Goal: Navigation & Orientation: Understand site structure

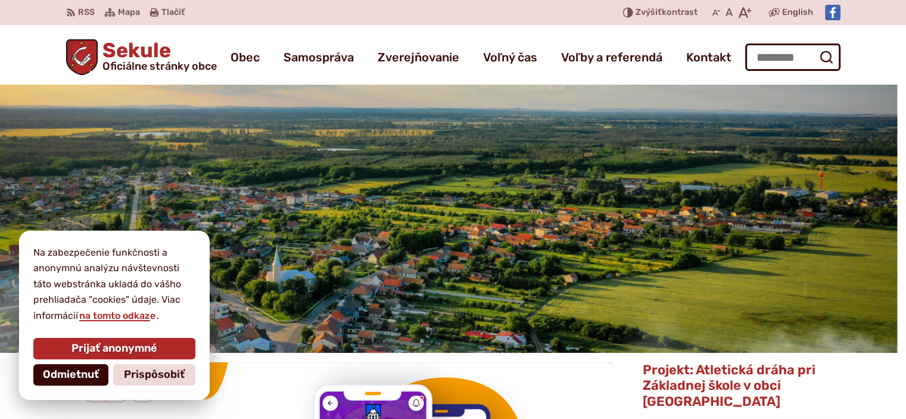
click at [74, 376] on span "Odmietnuť" at bounding box center [71, 374] width 56 height 13
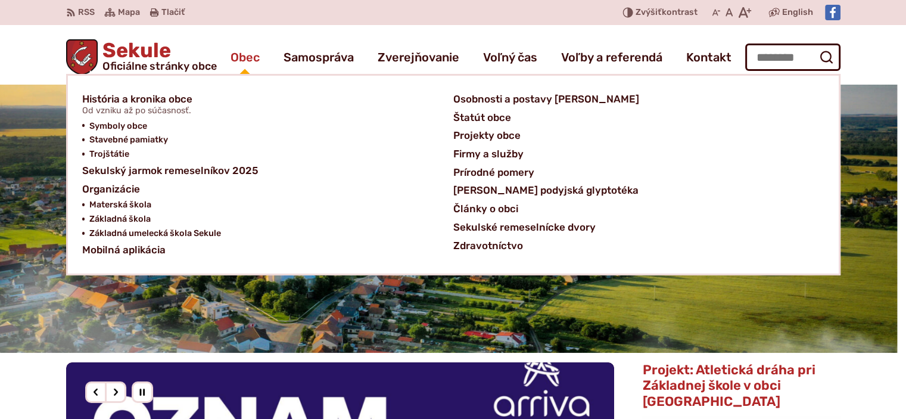
click at [240, 56] on span "Obec" at bounding box center [244, 56] width 29 height 33
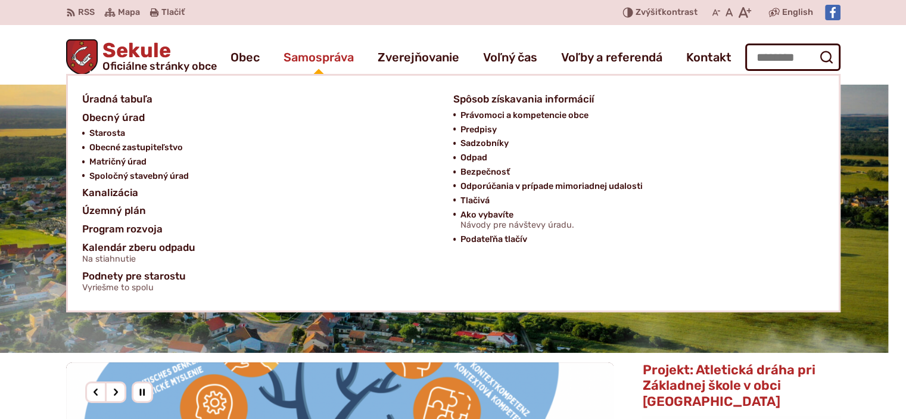
click at [317, 54] on span "Samospráva" at bounding box center [318, 56] width 70 height 33
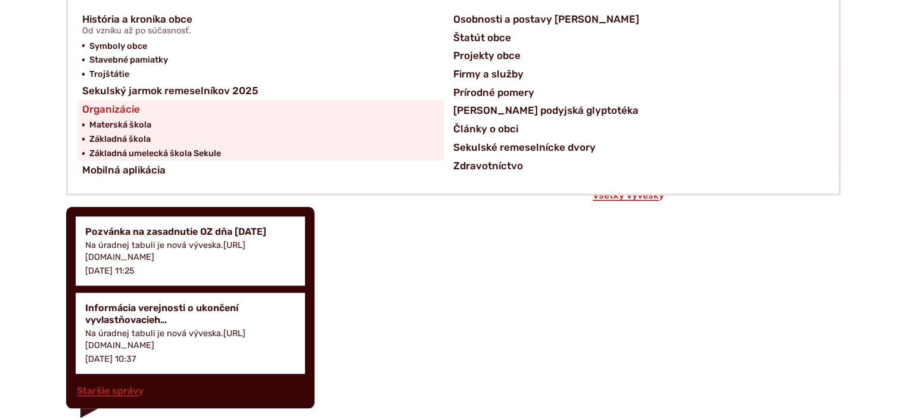
scroll to position [1250, 0]
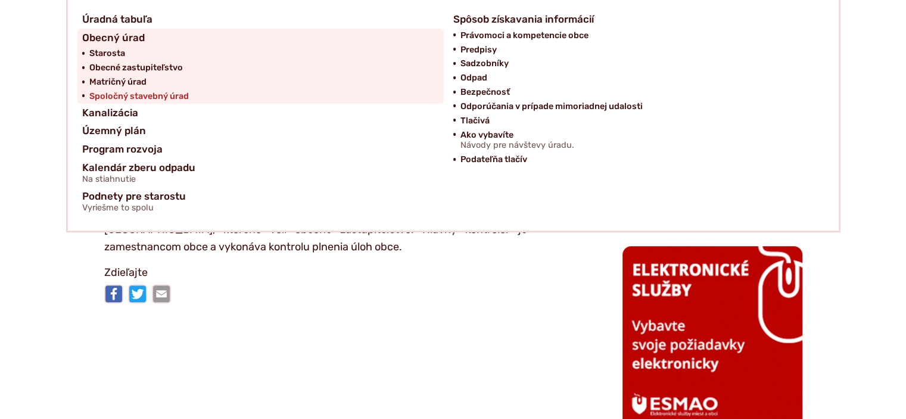
scroll to position [536, 0]
